Goal: Information Seeking & Learning: Learn about a topic

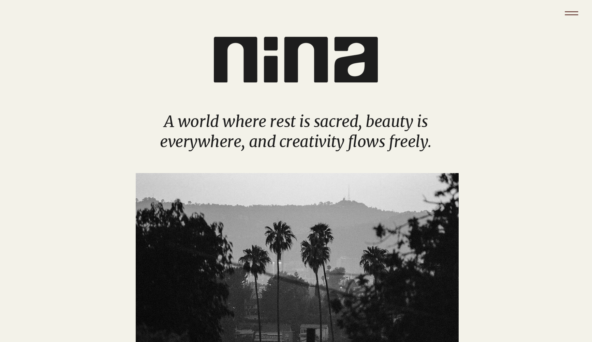
click at [575, 11] on icon "Menu" at bounding box center [571, 13] width 24 height 24
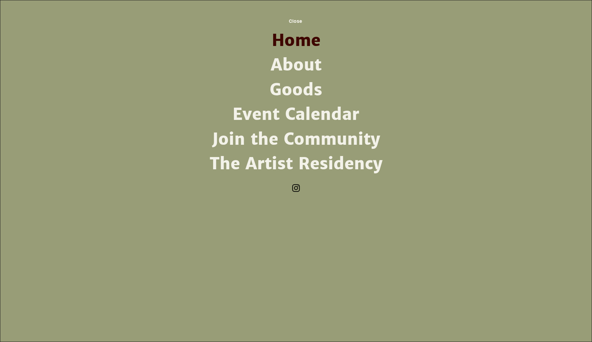
click at [276, 64] on link "About" at bounding box center [296, 65] width 178 height 25
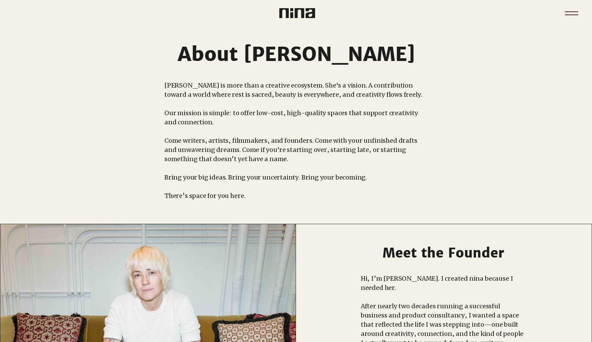
click at [575, 11] on icon "Menu" at bounding box center [570, 11] width 13 height 1
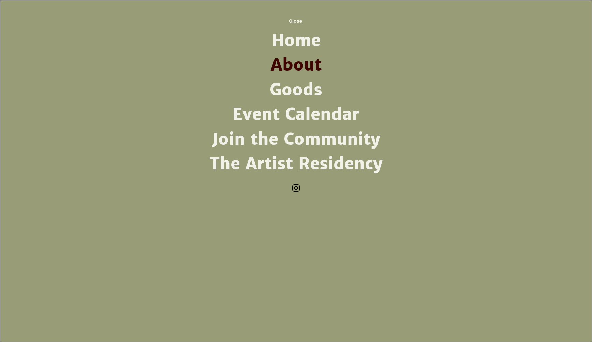
click at [266, 161] on link "The Artist Residency" at bounding box center [296, 164] width 178 height 25
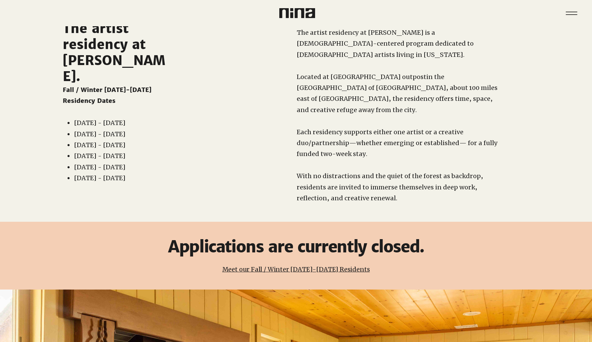
scroll to position [38, 0]
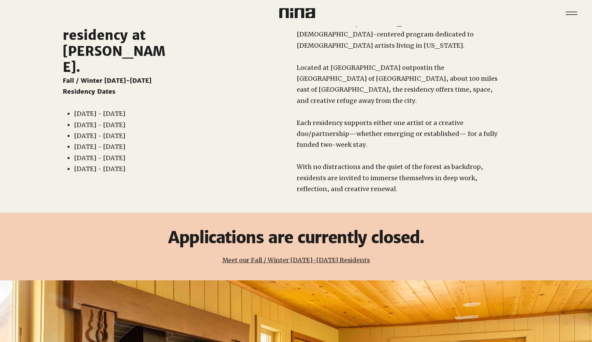
click at [247, 256] on link "Meet our Fall / Winter [DATE]-[DATE] Residents" at bounding box center [296, 260] width 148 height 8
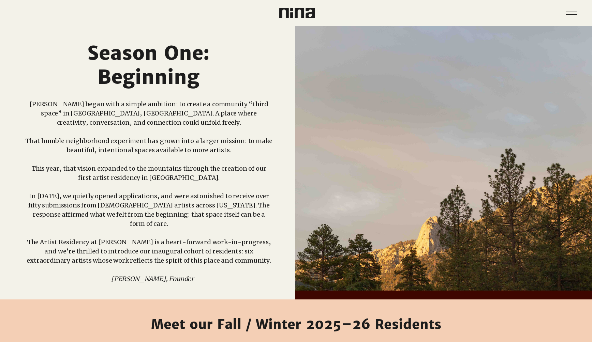
click at [298, 12] on img at bounding box center [297, 13] width 36 height 10
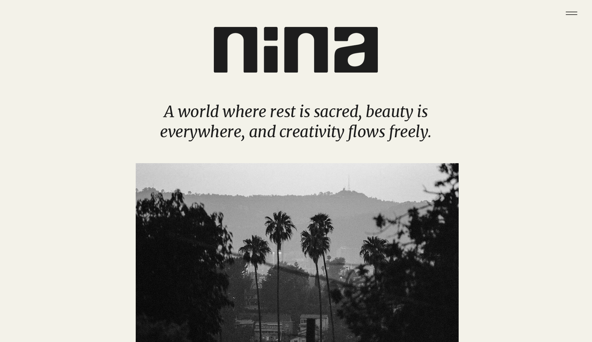
scroll to position [11, 0]
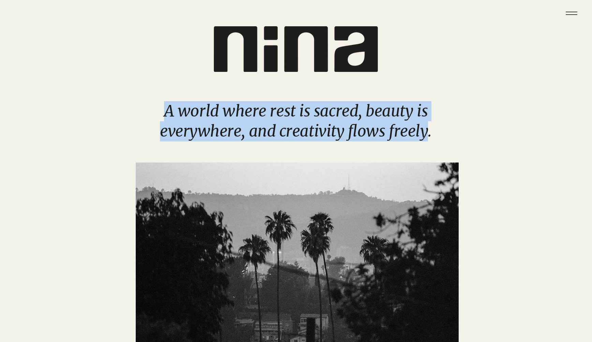
drag, startPoint x: 426, startPoint y: 133, endPoint x: 191, endPoint y: 128, distance: 235.2
click at [163, 117] on p "A world where rest is sacred, beauty is everywhere, and creativity flows freely." at bounding box center [296, 121] width 334 height 40
copy span "A world where rest is sacred, beauty is everywhere, and creativity flows freely"
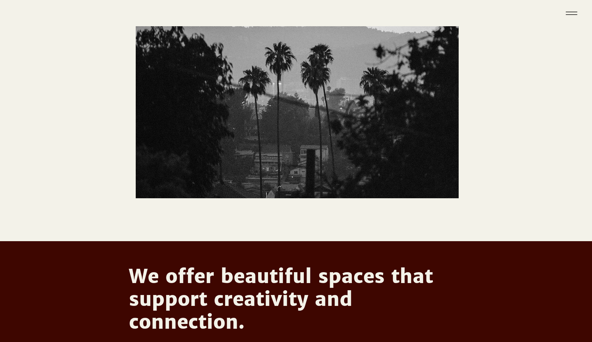
scroll to position [0, 0]
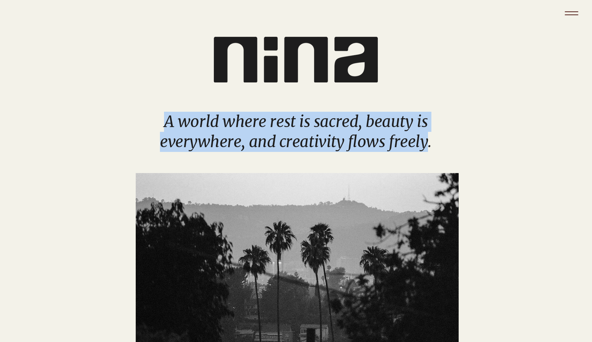
click at [569, 12] on icon "Menu" at bounding box center [570, 11] width 13 height 1
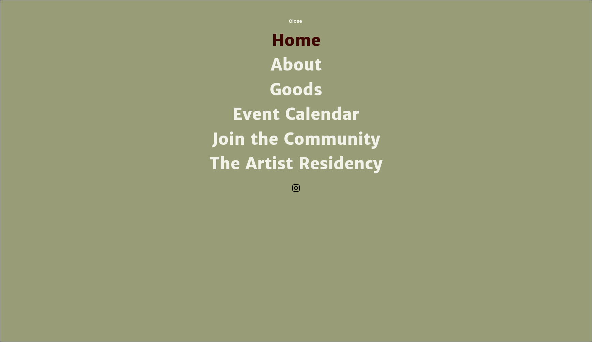
click at [293, 63] on link "About" at bounding box center [296, 65] width 178 height 25
